Goal: Task Accomplishment & Management: Use online tool/utility

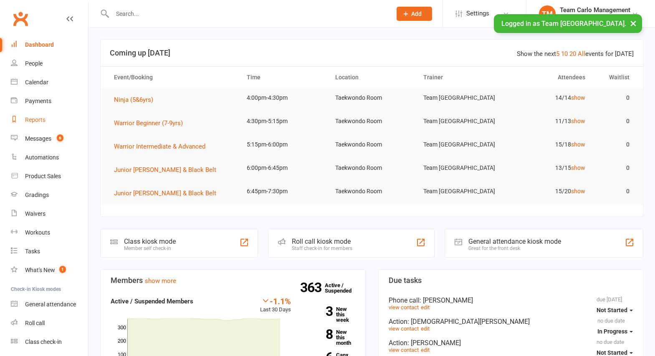
click at [35, 120] on div "Reports" at bounding box center [35, 120] width 20 height 7
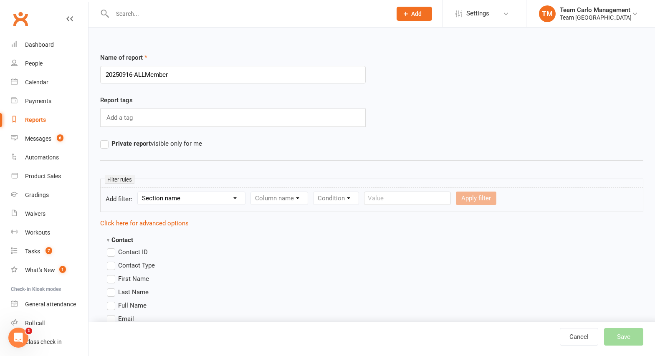
type input "20250916-ALLMembers"
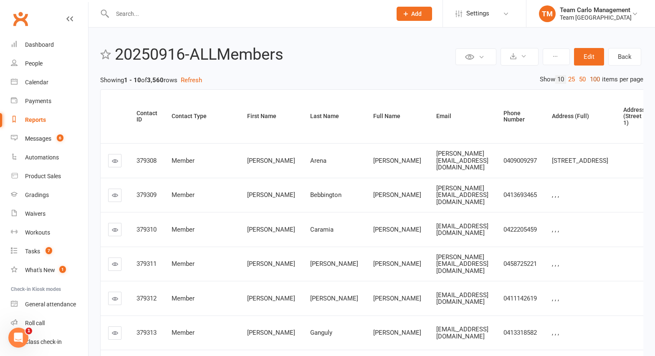
click at [593, 79] on link "100" at bounding box center [595, 79] width 14 height 9
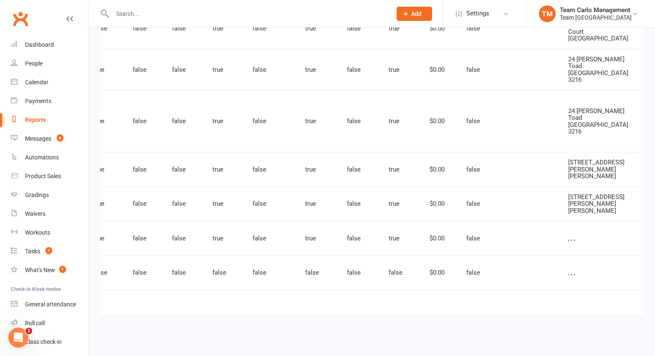
scroll to position [0, 2059]
